Goal: Information Seeking & Learning: Learn about a topic

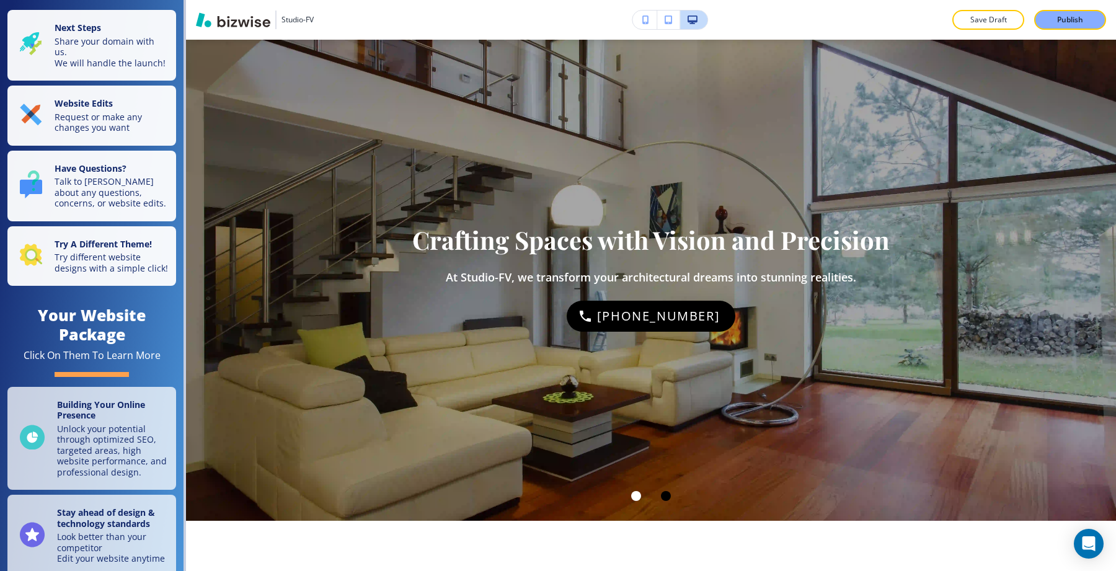
scroll to position [60, 0]
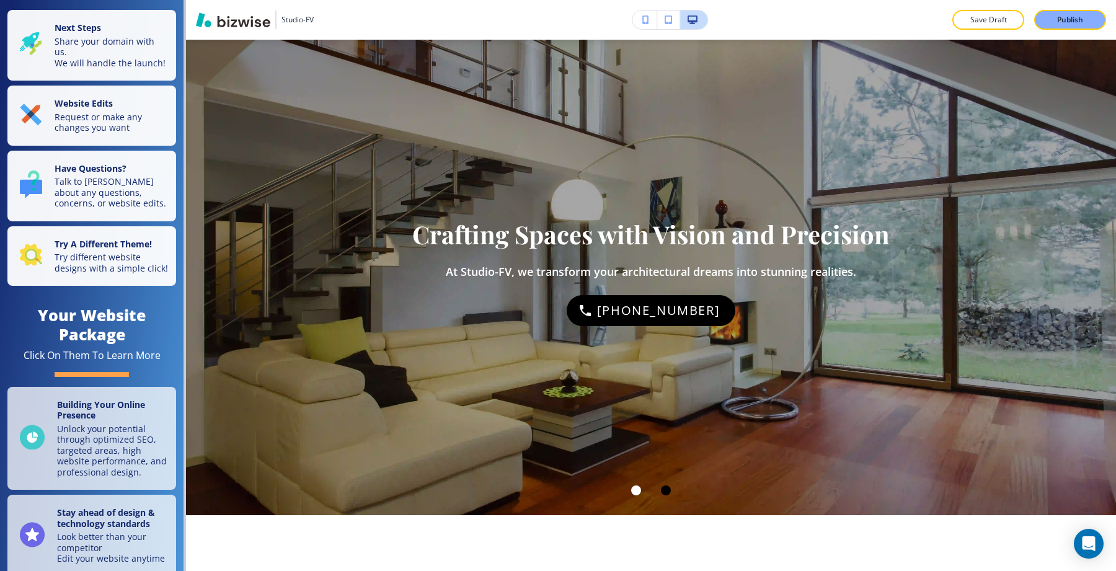
click at [664, 490] on div at bounding box center [666, 490] width 10 height 10
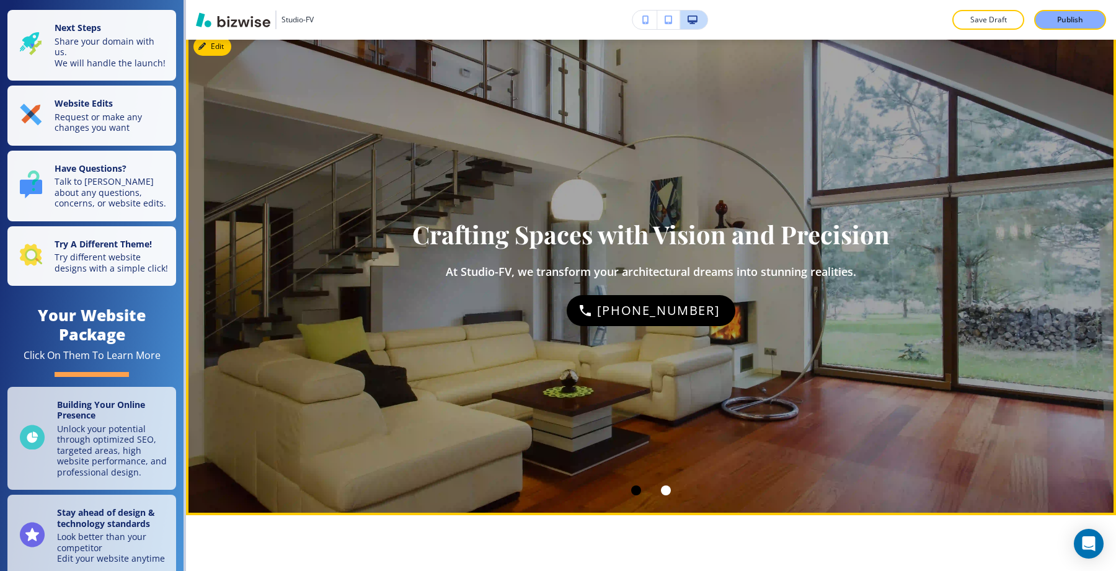
click at [634, 496] on div at bounding box center [636, 490] width 30 height 30
click at [664, 488] on div at bounding box center [666, 490] width 10 height 10
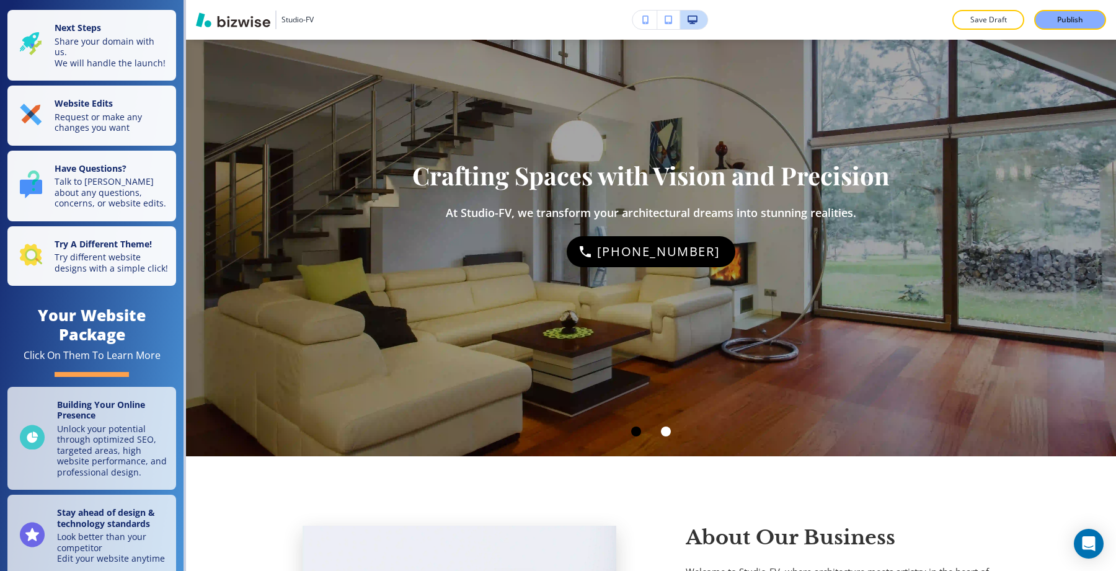
scroll to position [0, 0]
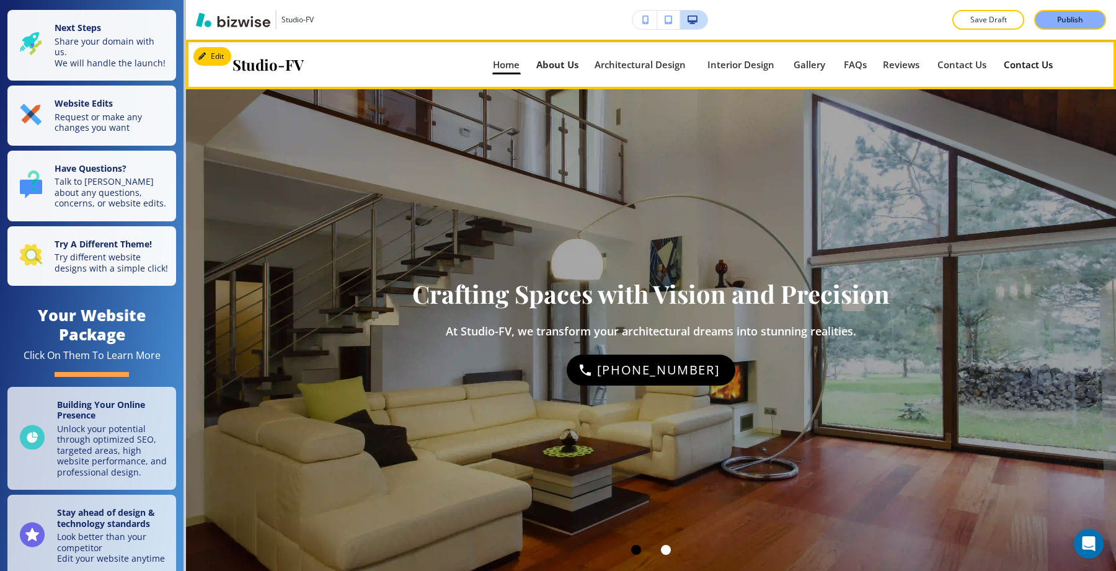
click at [563, 68] on p "About Us" at bounding box center [557, 64] width 42 height 9
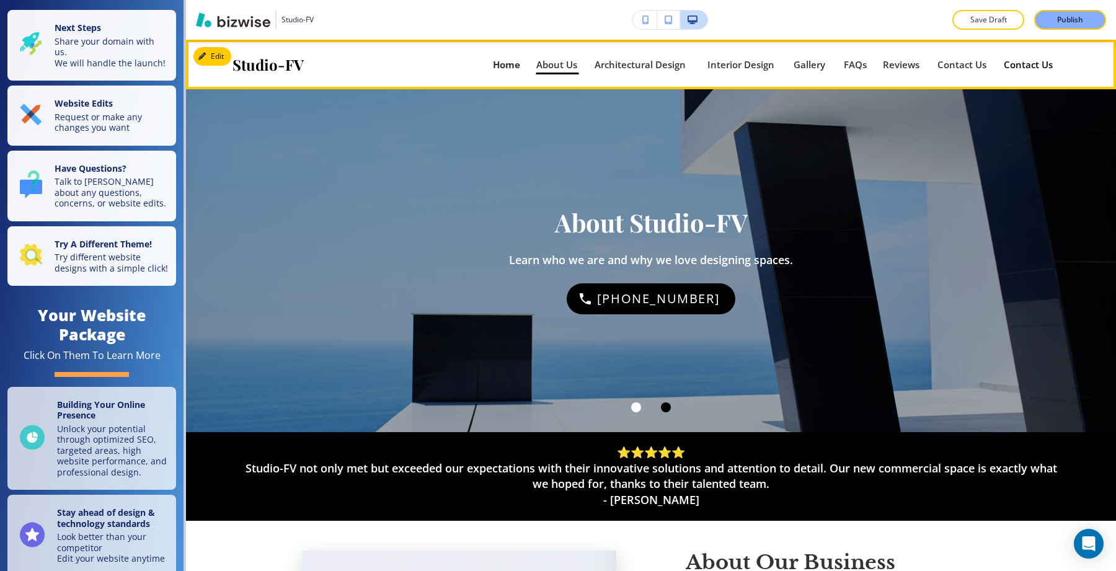
click at [499, 69] on p "Home" at bounding box center [506, 64] width 27 height 9
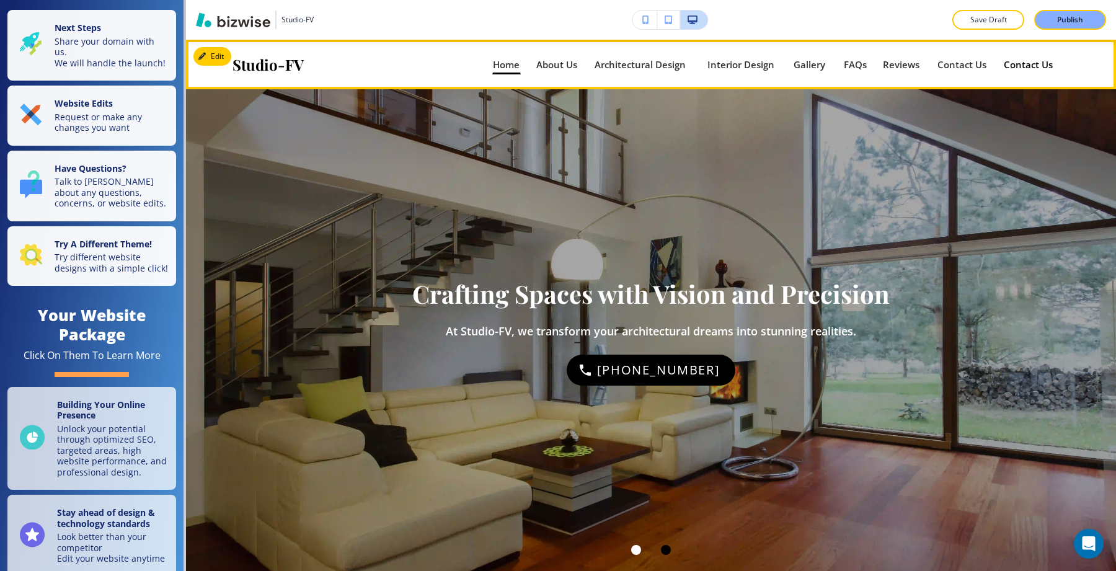
click at [686, 70] on div "Architectural Design Architectural Design" at bounding box center [650, 65] width 113 height 20
click at [671, 69] on p "Architectural Design" at bounding box center [642, 64] width 97 height 9
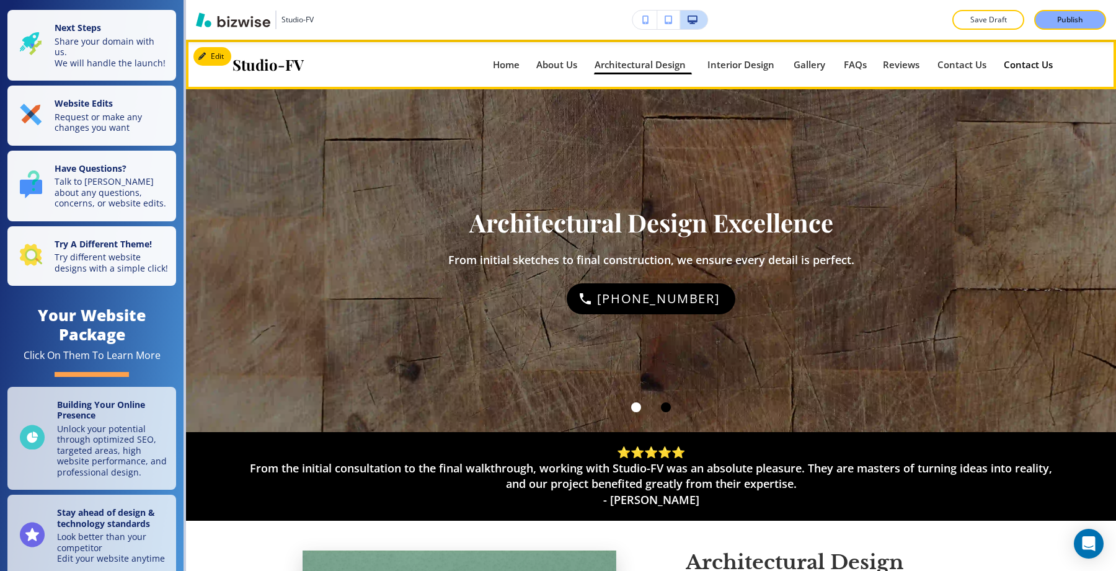
click at [826, 60] on div "Gallery Gallery" at bounding box center [818, 65] width 50 height 20
click at [809, 64] on p "Gallery" at bounding box center [810, 64] width 34 height 9
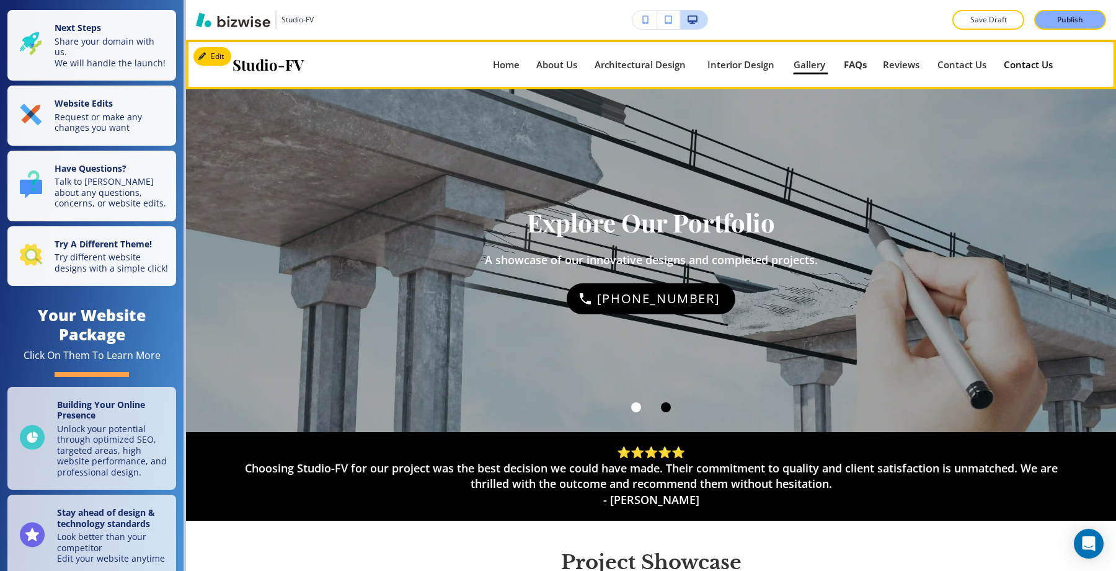
click at [848, 64] on p "FAQs" at bounding box center [855, 64] width 23 height 9
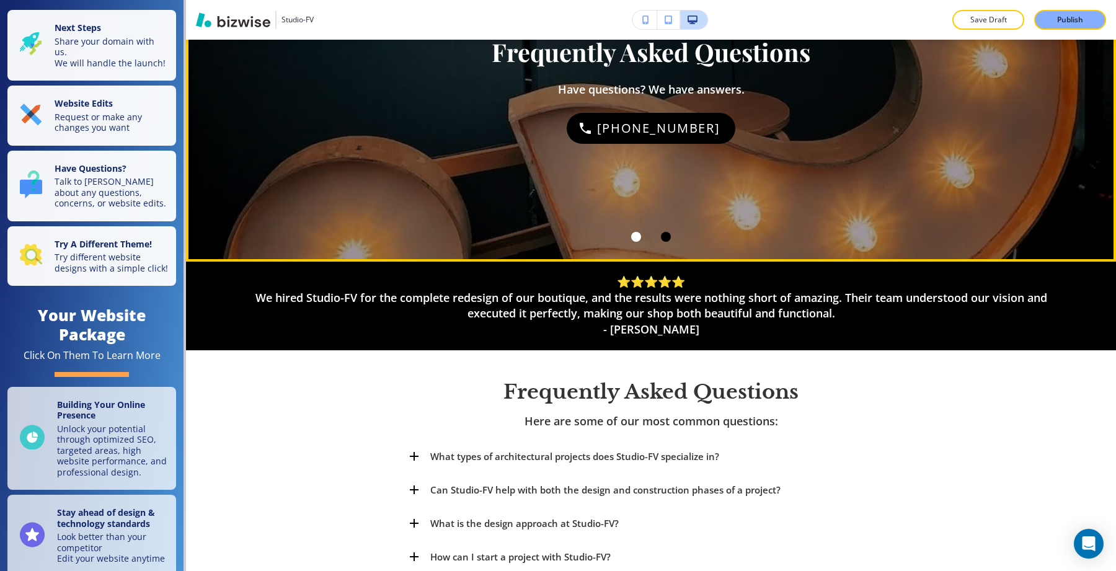
scroll to position [283, 0]
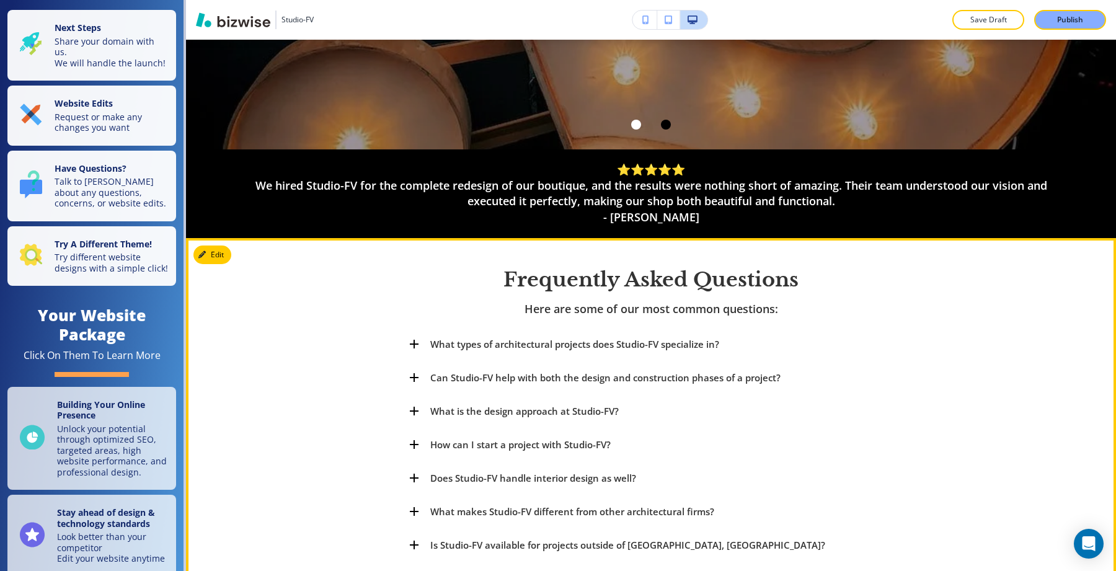
click at [633, 350] on p "What types of architectural projects does Studio-FV specialize in?" at bounding box center [574, 344] width 289 height 15
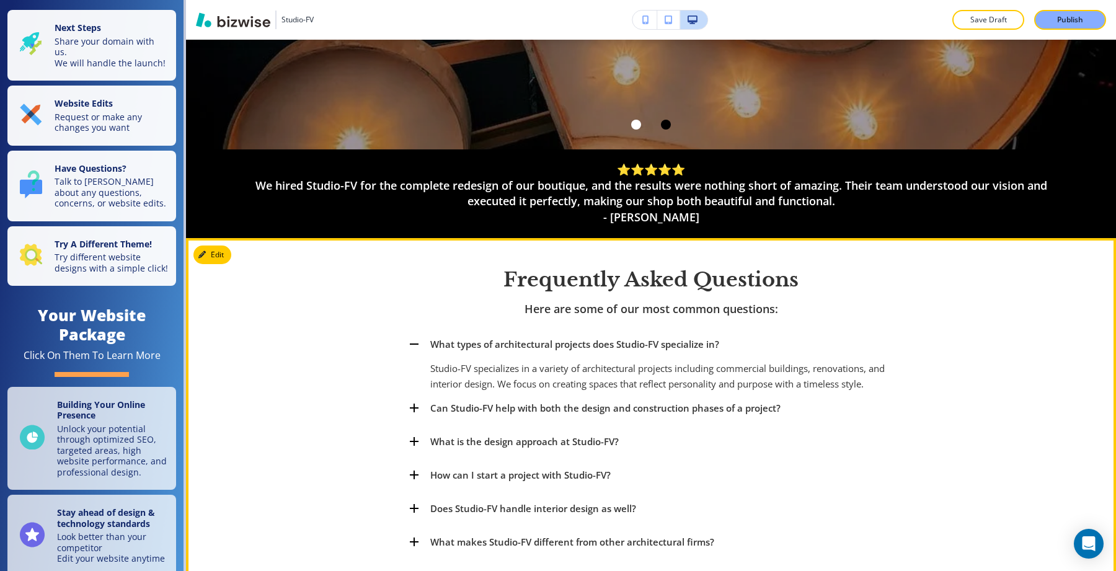
click at [633, 350] on p "What types of architectural projects does Studio-FV specialize in?" at bounding box center [574, 344] width 289 height 15
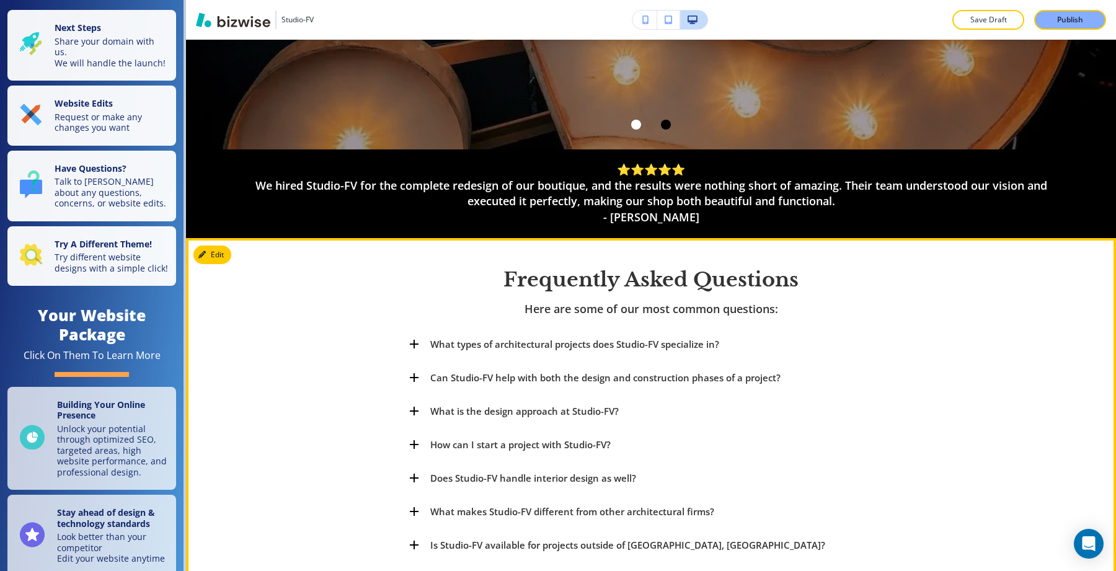
click at [630, 370] on p "Can Studio-FV help with both the design and construction phases of a project?" at bounding box center [605, 377] width 350 height 15
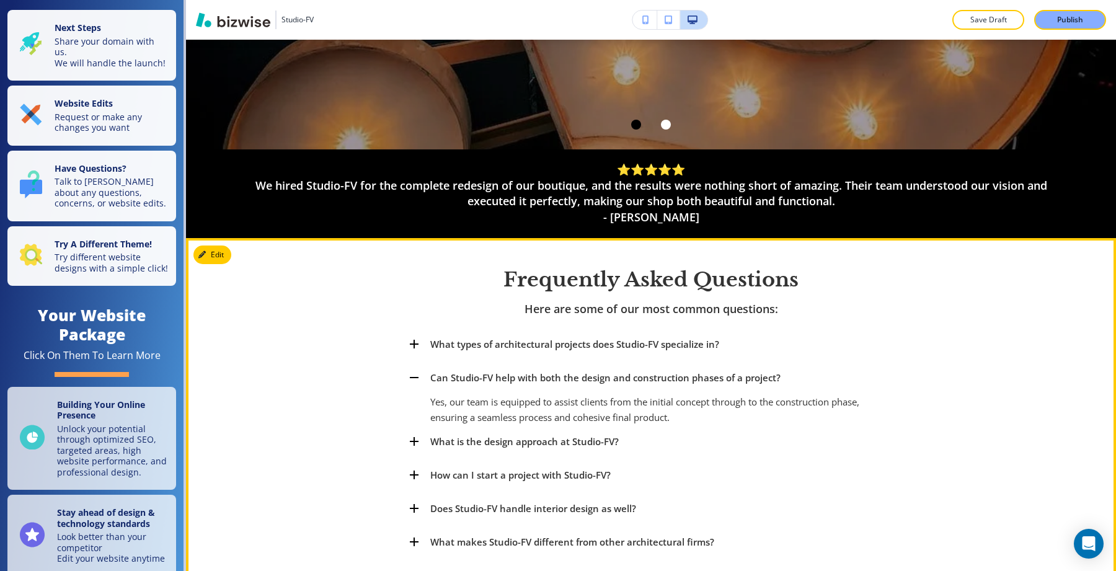
click at [630, 370] on p "Can Studio-FV help with both the design and construction phases of a project?" at bounding box center [605, 377] width 350 height 15
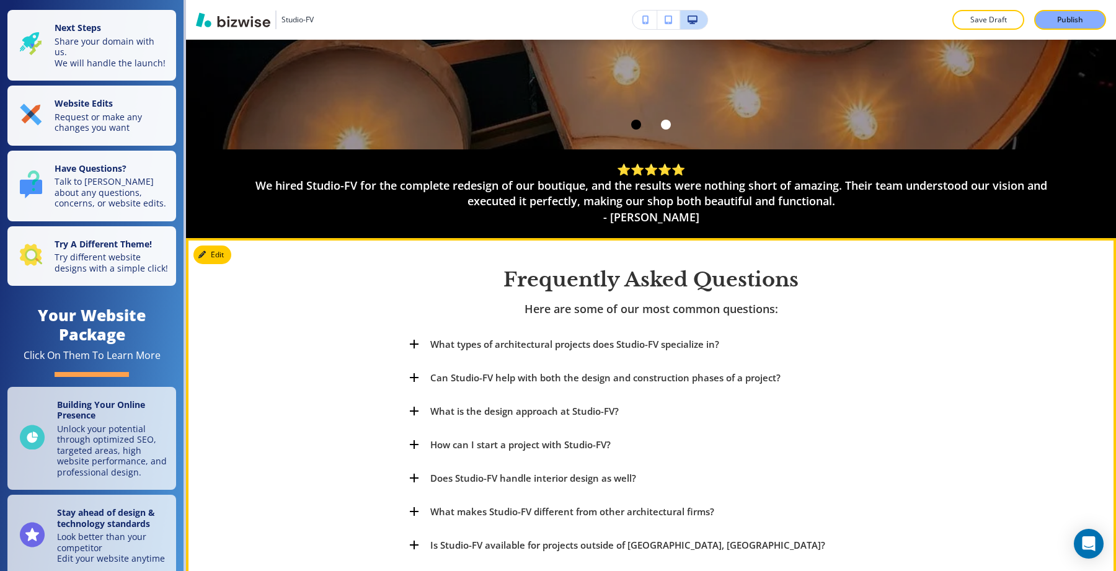
click at [638, 338] on p "What types of architectural projects does Studio-FV specialize in?" at bounding box center [574, 344] width 289 height 15
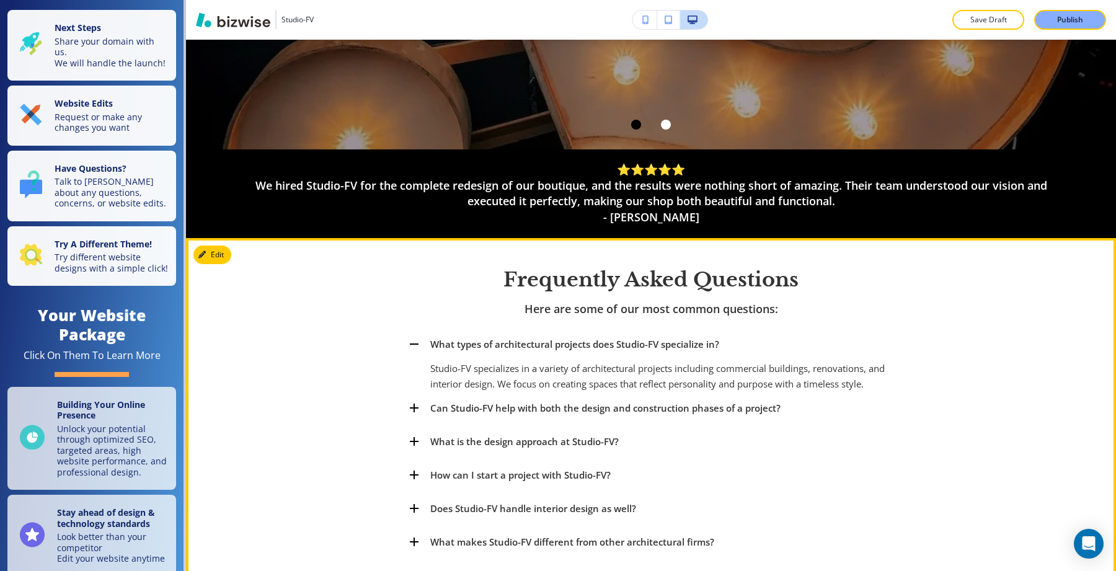
click at [638, 338] on p "What types of architectural projects does Studio-FV specialize in?" at bounding box center [574, 344] width 289 height 15
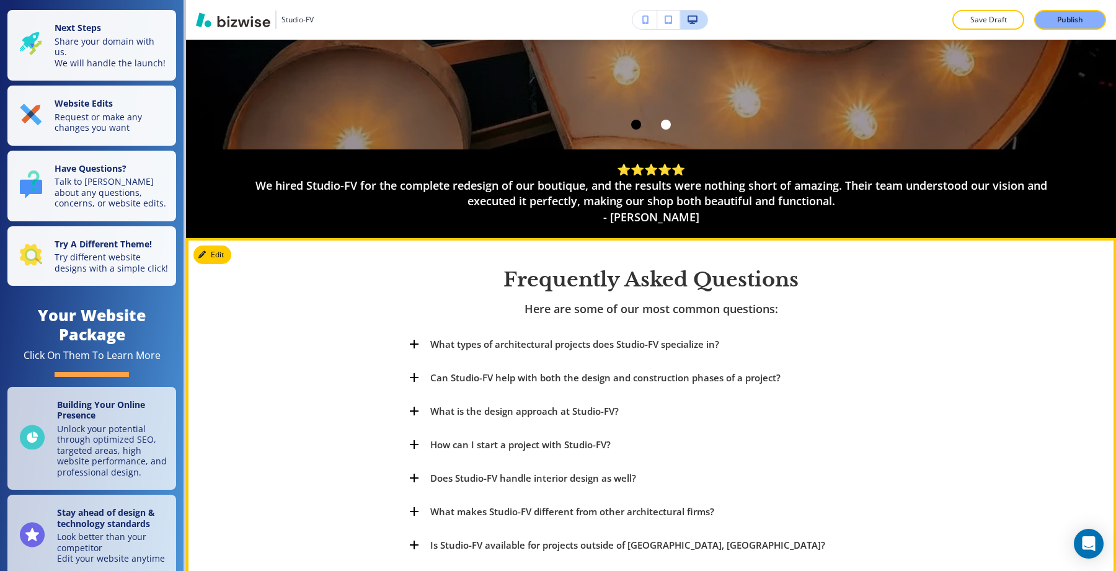
click at [603, 417] on p "What is the design approach at Studio-FV?" at bounding box center [524, 411] width 188 height 15
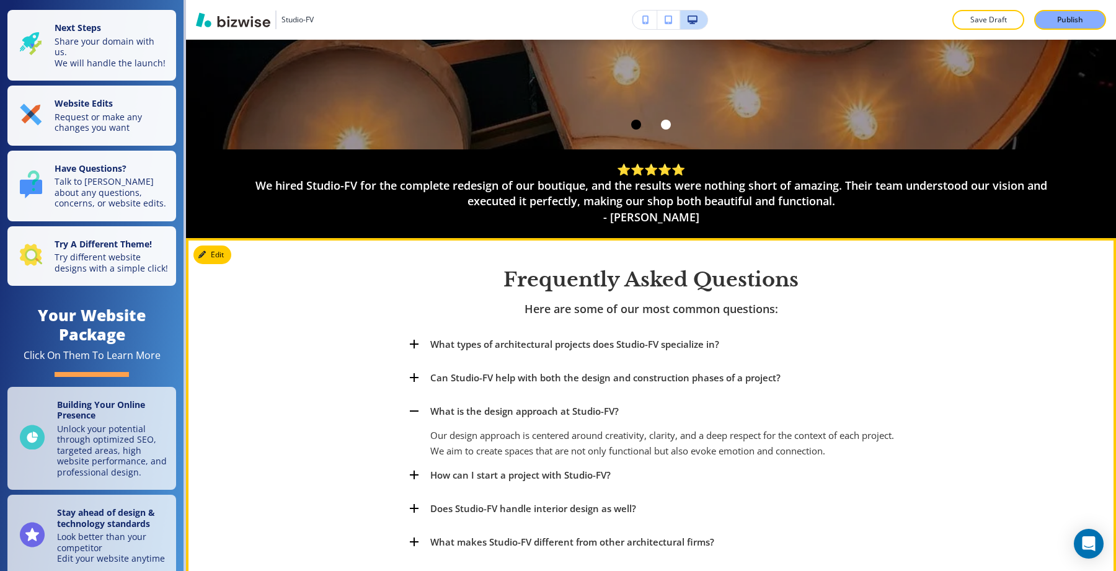
click at [603, 417] on p "What is the design approach at Studio-FV?" at bounding box center [524, 411] width 188 height 15
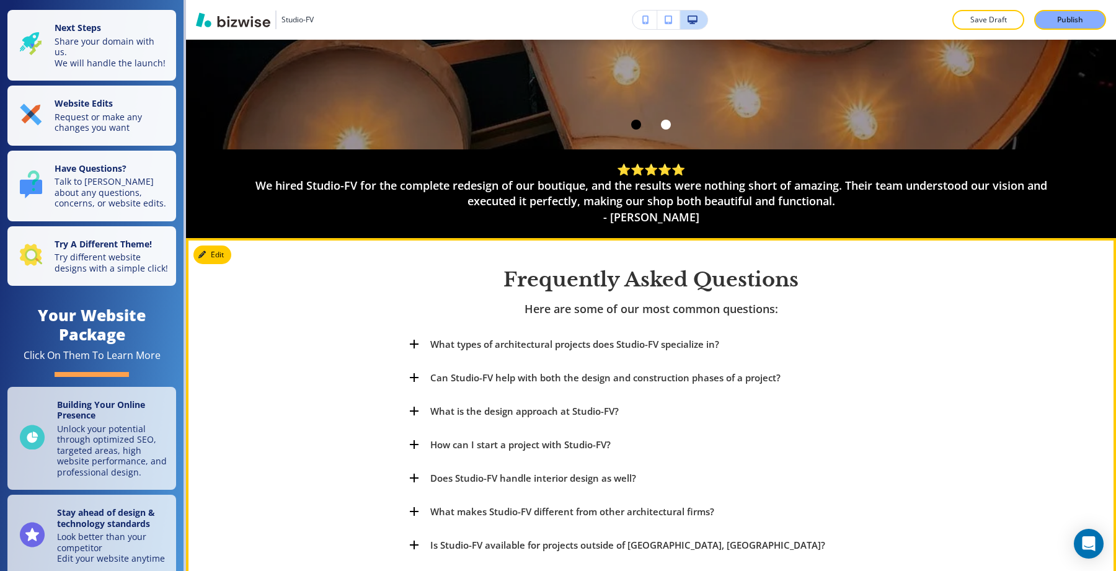
click at [585, 446] on p "How can I start a project with Studio-FV?" at bounding box center [520, 444] width 180 height 15
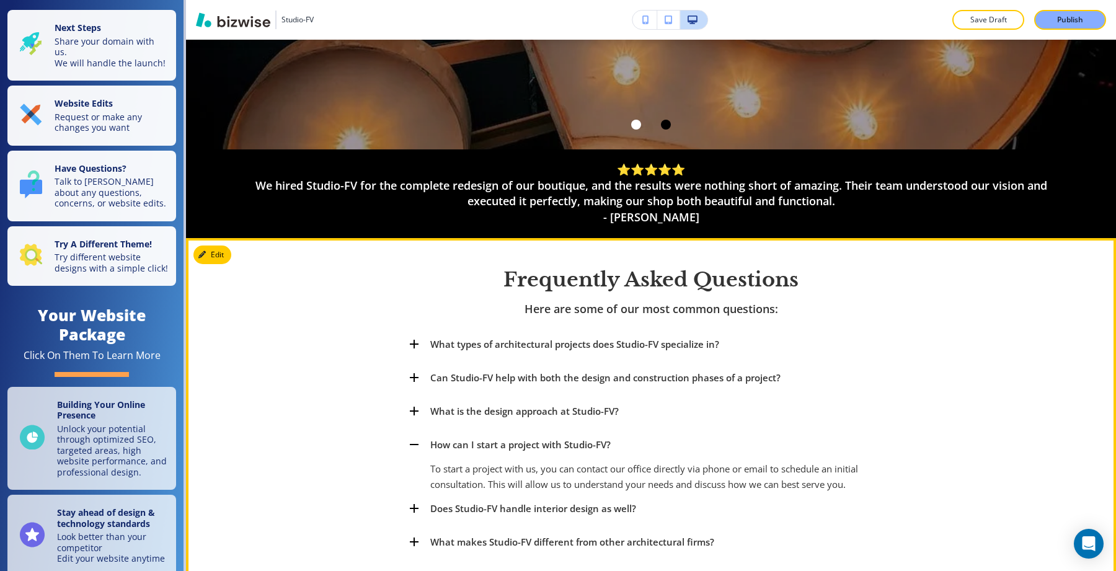
click at [585, 446] on p "How can I start a project with Studio-FV?" at bounding box center [520, 444] width 180 height 15
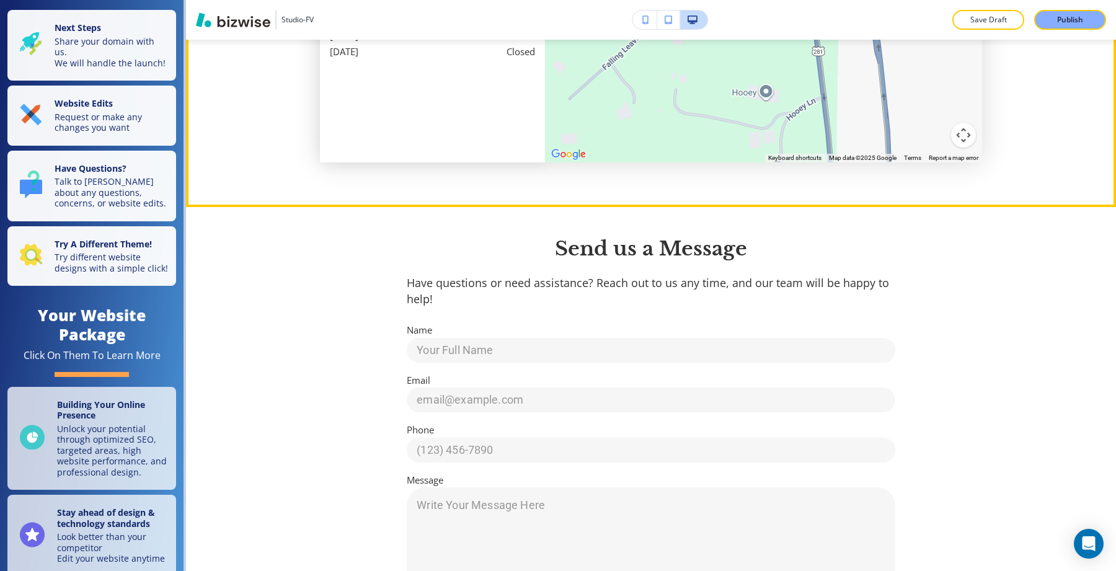
scroll to position [1929, 0]
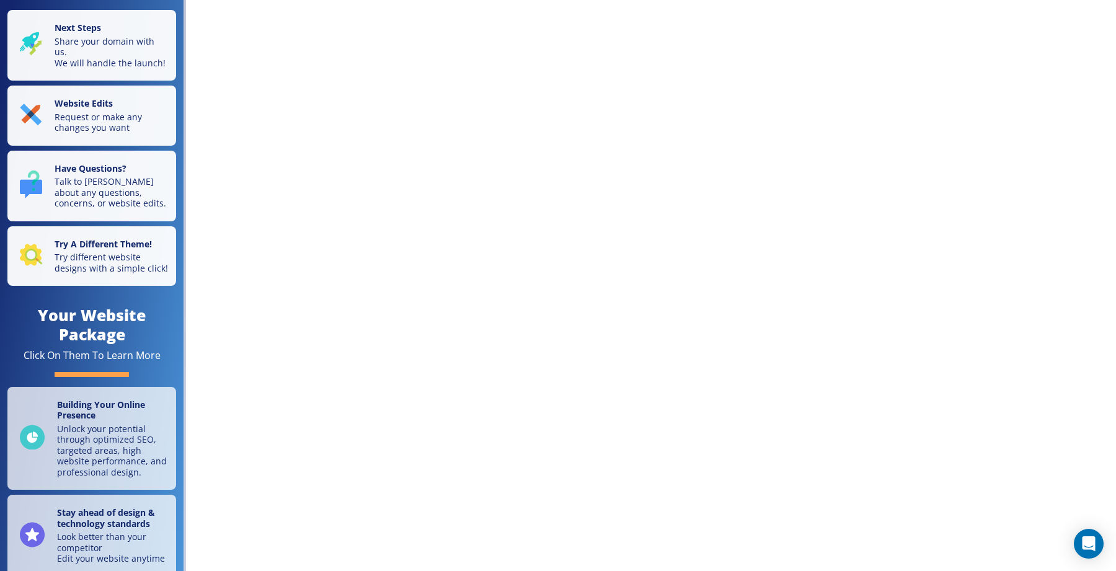
click at [428, 259] on div "Next Steps Share your domain with us. We will handle the launch! Website Edits …" at bounding box center [558, 285] width 1116 height 571
